Goal: Connect with others: Connect with others

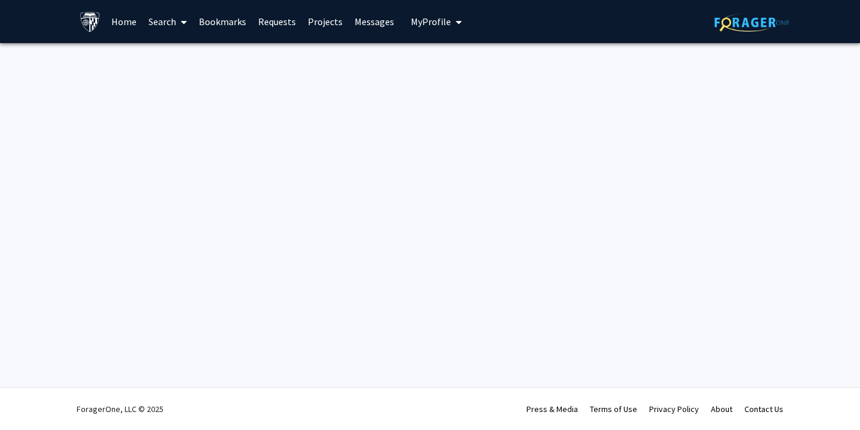
click at [122, 22] on link "Home" at bounding box center [123, 22] width 37 height 42
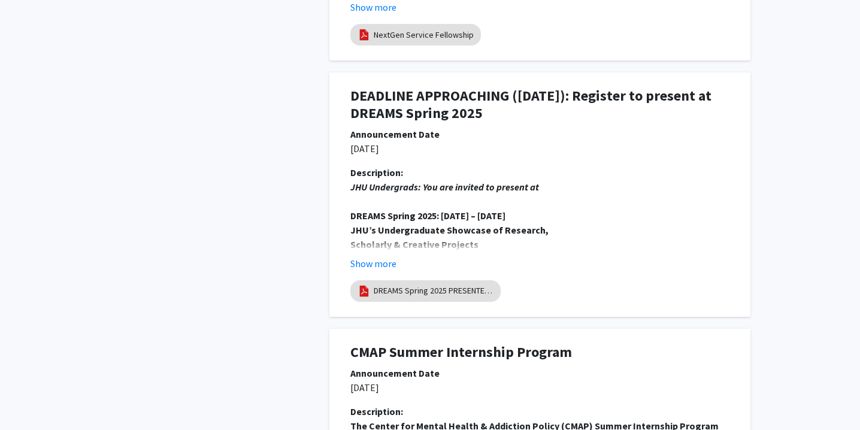
scroll to position [2277, 0]
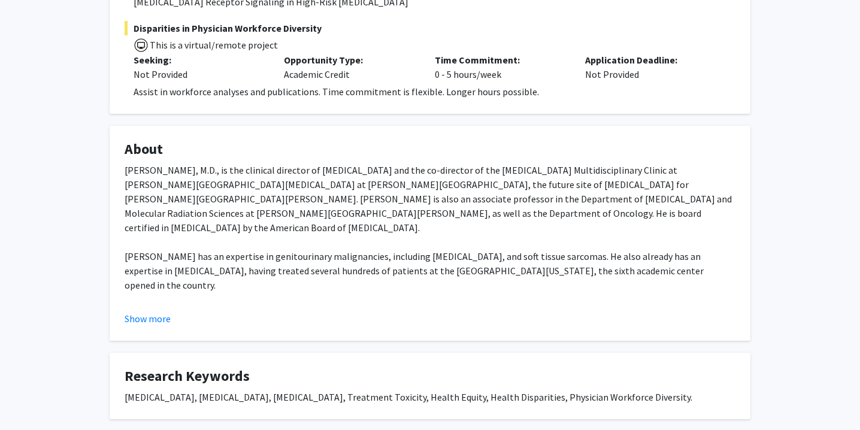
scroll to position [339, 0]
click at [153, 317] on button "Show more" at bounding box center [148, 317] width 46 height 14
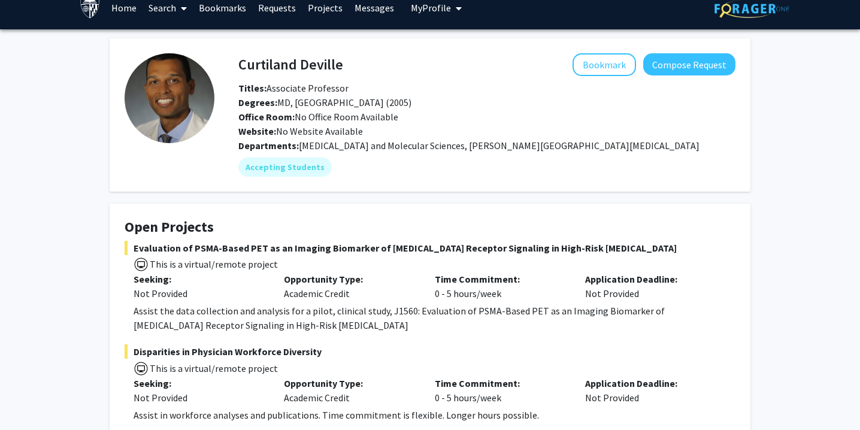
scroll to position [0, 0]
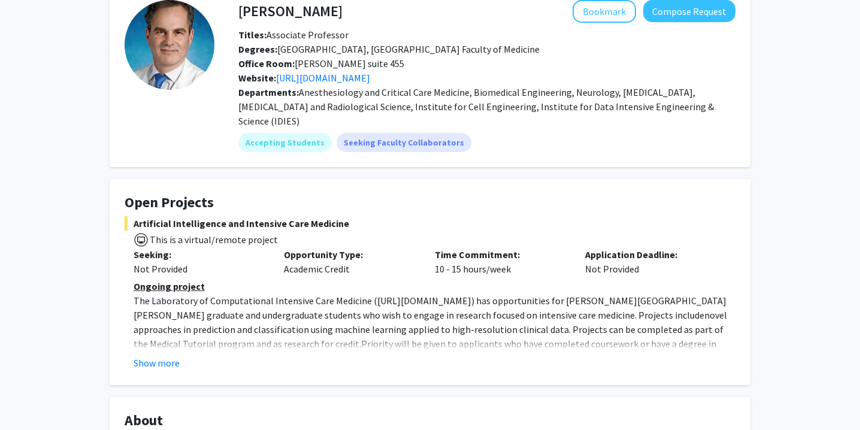
scroll to position [160, 0]
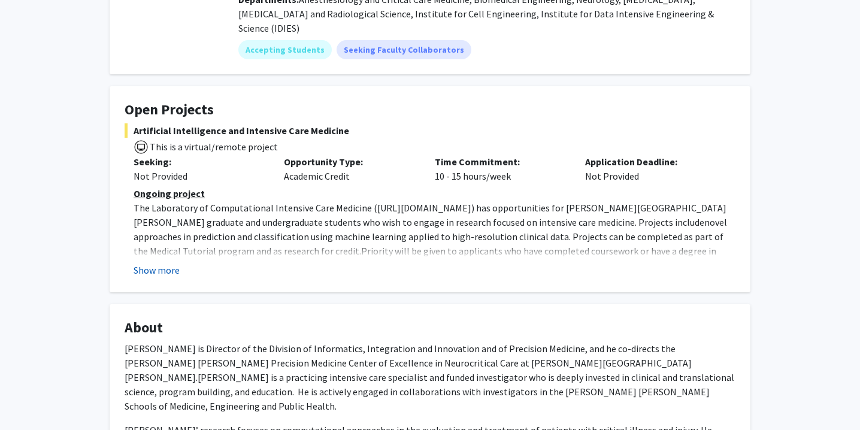
click at [152, 263] on button "Show more" at bounding box center [157, 270] width 46 height 14
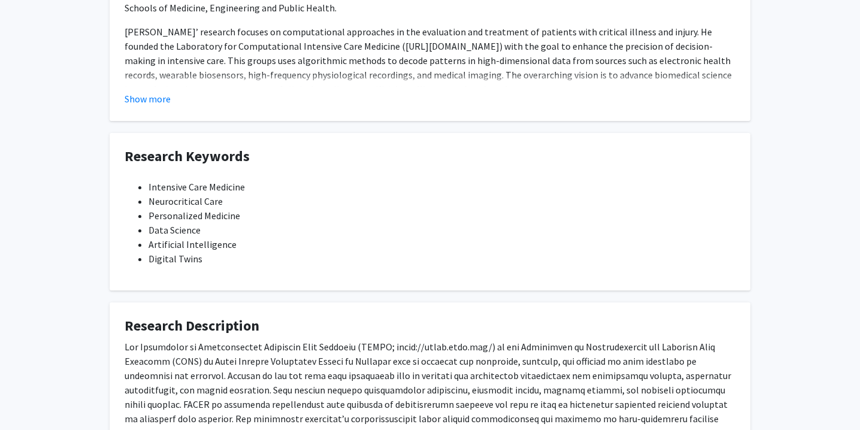
scroll to position [0, 0]
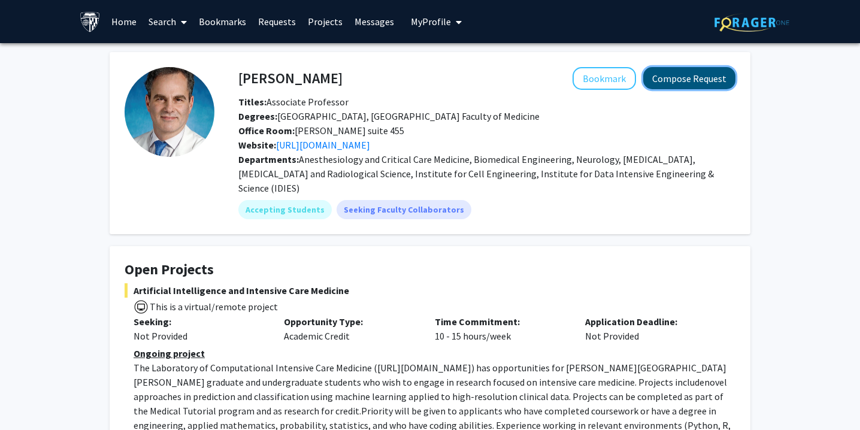
click at [662, 79] on button "Compose Request" at bounding box center [690, 78] width 92 height 22
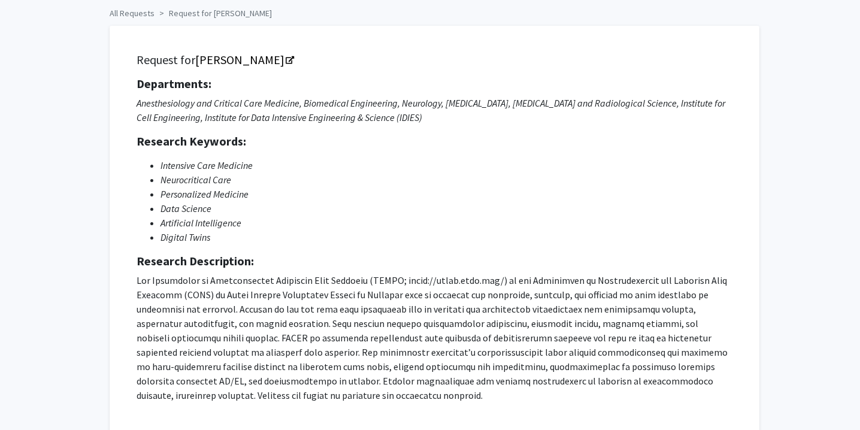
scroll to position [77, 0]
